Goal: Task Accomplishment & Management: Complete application form

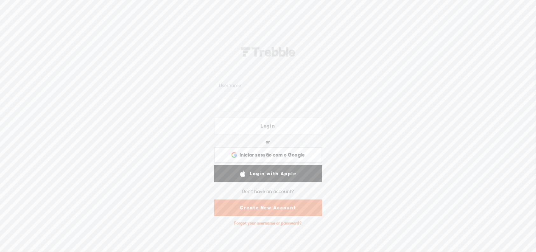
drag, startPoint x: 267, startPoint y: 126, endPoint x: 454, endPoint y: 133, distance: 187.4
click at [454, 133] on div "Login or Login with Facebook Iniciar sessão com o Google Iniciar sessão com o G…" at bounding box center [268, 134] width 536 height 235
click at [297, 155] on span "Iniciar sessão com o Google" at bounding box center [271, 154] width 65 height 7
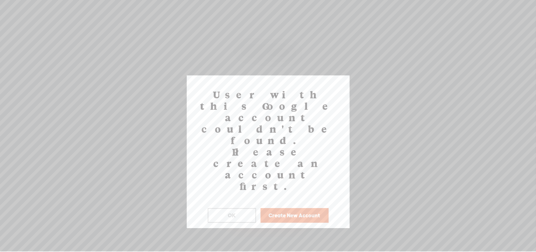
click at [242, 208] on button "OK" at bounding box center [232, 215] width 48 height 15
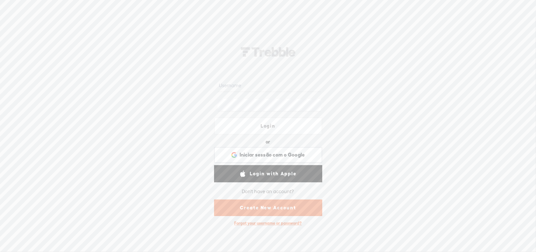
click at [243, 86] on input "text" at bounding box center [268, 85] width 103 height 12
type input "[PERSON_NAME][EMAIL_ADDRESS][PERSON_NAME][DOMAIN_NAME]"
click at [270, 153] on span "Iniciar sessão com o Google" at bounding box center [271, 154] width 65 height 7
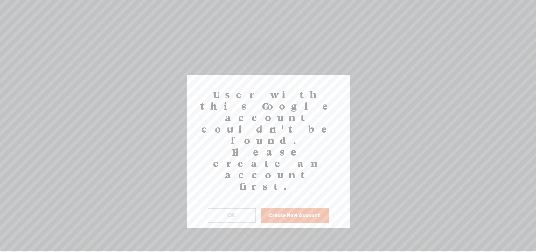
click at [240, 208] on button "OK" at bounding box center [232, 215] width 48 height 15
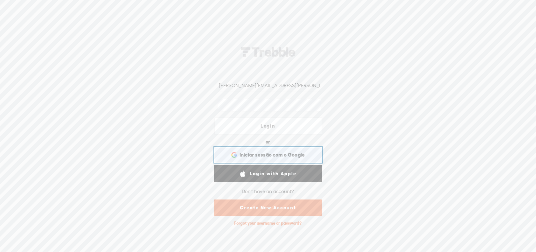
click at [250, 154] on span "Iniciar sessão com o Google" at bounding box center [271, 154] width 65 height 7
click at [255, 224] on div "Forgot your username or password?" at bounding box center [268, 223] width 74 height 12
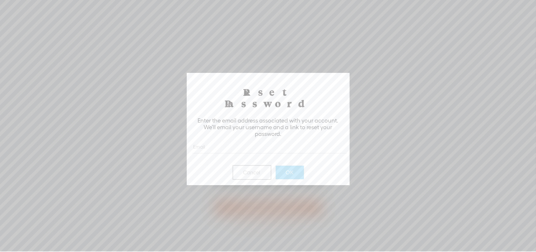
click at [245, 141] on input "text" at bounding box center [269, 147] width 155 height 12
type input "[PERSON_NAME][EMAIL_ADDRESS][PERSON_NAME][DOMAIN_NAME]"
click at [290, 166] on button "OK" at bounding box center [290, 172] width 28 height 13
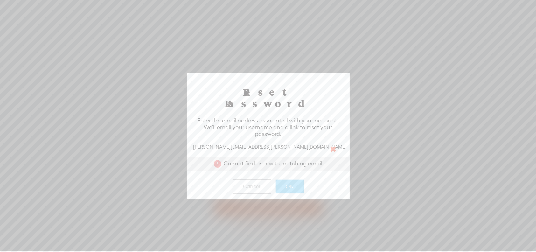
click at [335, 146] on div at bounding box center [332, 149] width 6 height 6
click at [331, 146] on div at bounding box center [332, 149] width 6 height 6
click at [333, 146] on div at bounding box center [332, 149] width 6 height 6
drag, startPoint x: 275, startPoint y: 132, endPoint x: 270, endPoint y: 133, distance: 5.5
click at [270, 141] on input "[PERSON_NAME][EMAIL_ADDRESS][PERSON_NAME][DOMAIN_NAME]" at bounding box center [269, 147] width 155 height 12
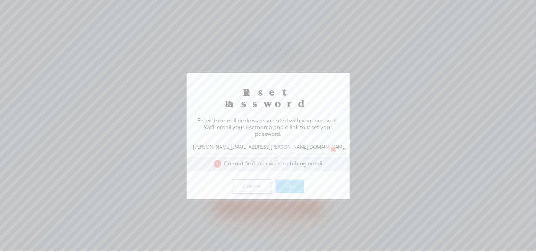
click at [409, 90] on div at bounding box center [268, 125] width 536 height 251
click at [253, 179] on button "Cancel" at bounding box center [251, 186] width 39 height 15
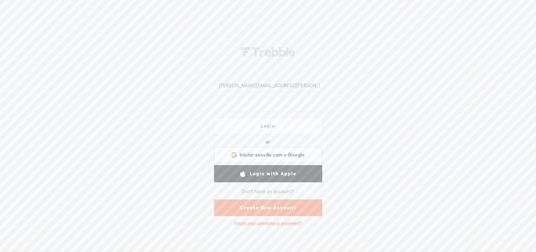
drag, startPoint x: 269, startPoint y: 87, endPoint x: 193, endPoint y: 86, distance: 75.4
click at [193, 86] on div "[PERSON_NAME][EMAIL_ADDRESS][PERSON_NAME][DOMAIN_NAME] Login or Login with Face…" at bounding box center [268, 134] width 536 height 235
click at [233, 86] on input "text" at bounding box center [268, 85] width 103 height 12
click at [261, 208] on link "Create New Account" at bounding box center [268, 207] width 108 height 17
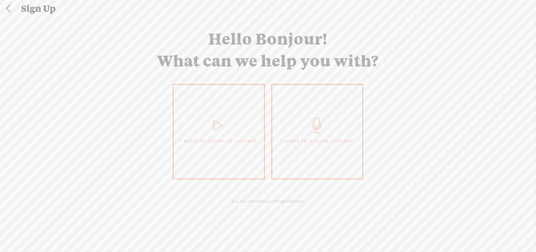
click at [312, 127] on icon at bounding box center [317, 125] width 16 height 15
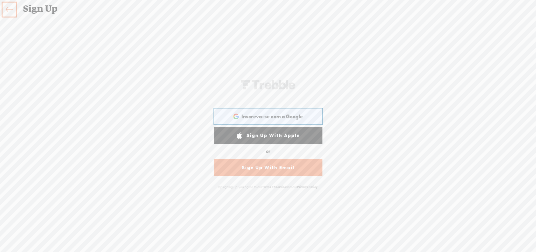
click at [299, 116] on span "Inscreva-se com a Google" at bounding box center [271, 116] width 61 height 7
